Goal: Task Accomplishment & Management: Manage account settings

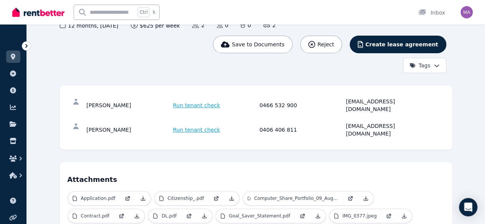
click at [17, 56] on link at bounding box center [13, 57] width 14 height 12
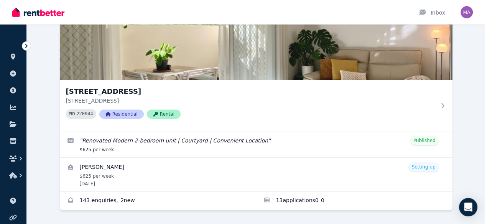
scroll to position [107, 0]
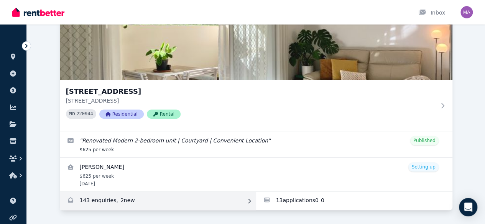
click at [73, 192] on link "Enquiries for Unit 1 11/13 Calder Road, Rydalmere" at bounding box center [158, 201] width 196 height 18
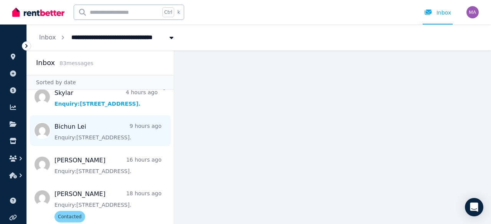
scroll to position [44, 0]
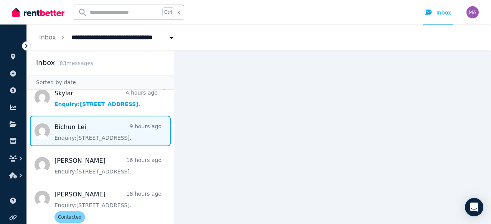
click at [89, 141] on span "Message list" at bounding box center [100, 131] width 147 height 31
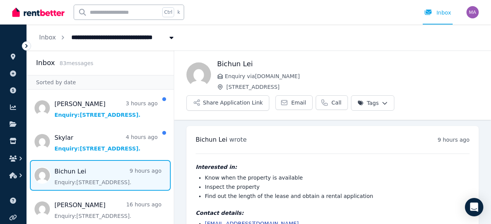
scroll to position [28, 0]
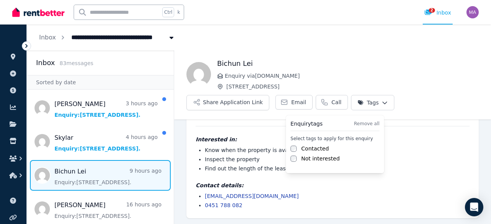
click at [364, 98] on html "**********" at bounding box center [245, 112] width 491 height 224
click at [313, 150] on label "Contacted" at bounding box center [315, 149] width 28 height 8
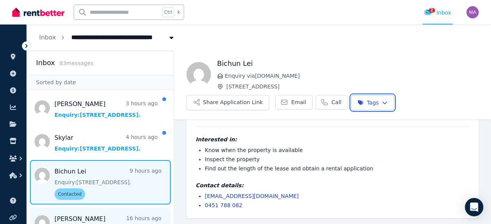
click at [109, 214] on html "**********" at bounding box center [245, 112] width 491 height 224
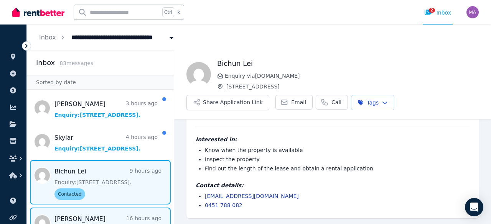
click at [109, 214] on span "Message list" at bounding box center [100, 223] width 147 height 31
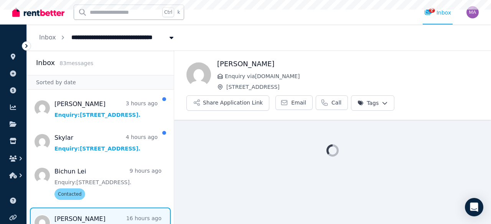
click at [109, 214] on span "Message list" at bounding box center [100, 223] width 147 height 31
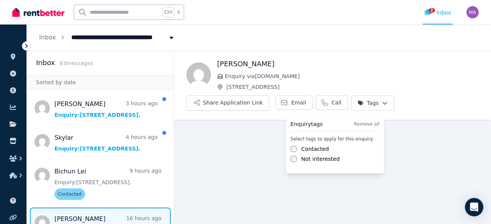
click at [375, 102] on html "**********" at bounding box center [245, 112] width 491 height 224
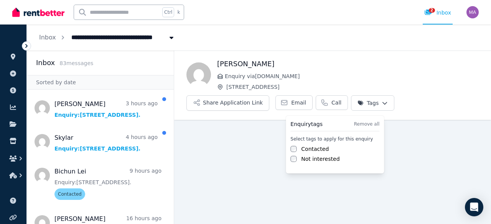
scroll to position [9, 0]
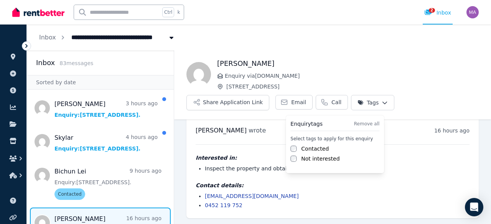
click at [306, 149] on label "Contacted" at bounding box center [315, 149] width 28 height 8
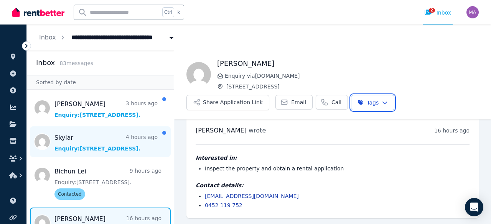
click at [102, 148] on html "**********" at bounding box center [245, 112] width 491 height 224
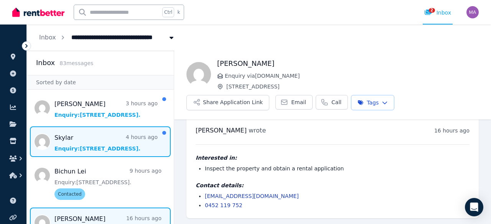
click at [102, 148] on span "Message list" at bounding box center [100, 142] width 147 height 31
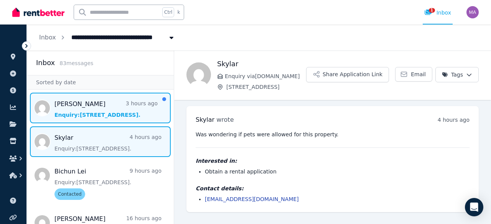
click at [97, 112] on span "Message list" at bounding box center [100, 108] width 147 height 31
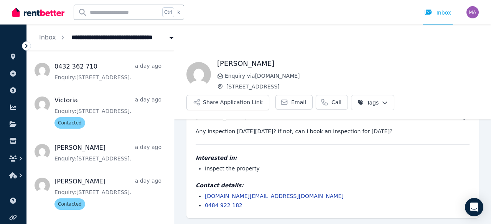
scroll to position [343, 0]
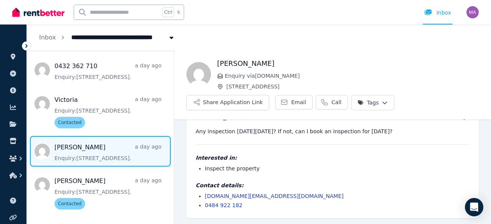
click at [98, 147] on span "Message list" at bounding box center [100, 151] width 147 height 31
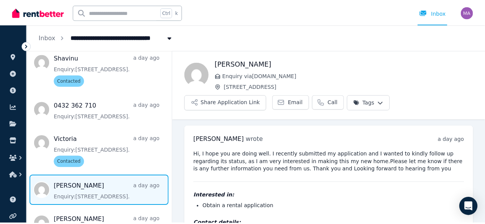
scroll to position [113, 0]
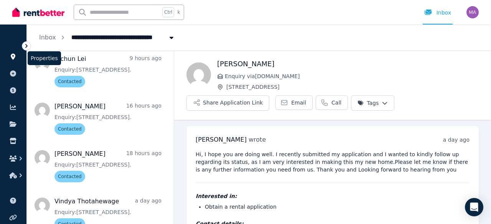
click at [12, 55] on icon at bounding box center [13, 57] width 5 height 6
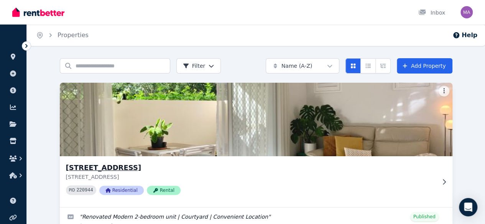
scroll to position [107, 0]
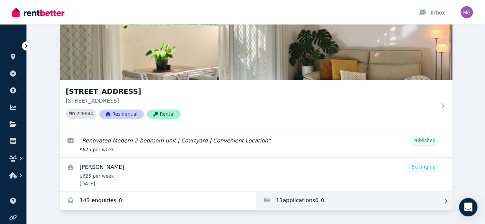
click at [256, 192] on link "Applications for Unit 1 11/13 Calder Road, Rydalmere" at bounding box center [354, 201] width 196 height 18
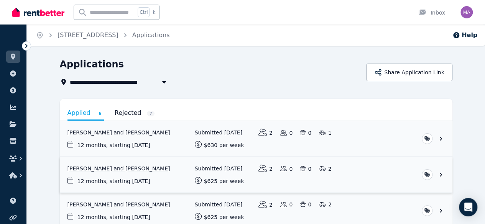
click at [114, 168] on link "View application: Sneha Rai and Kalyan Shrestha" at bounding box center [256, 175] width 393 height 36
